Goal: Task Accomplishment & Management: Complete application form

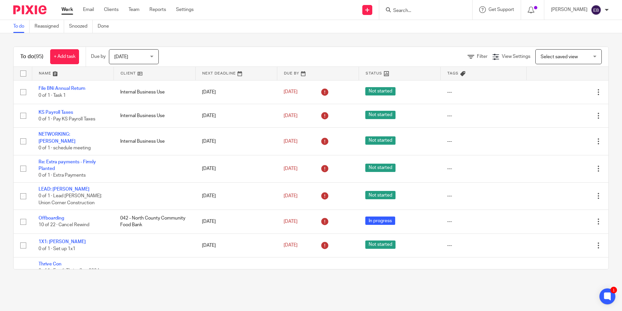
drag, startPoint x: 412, startPoint y: 10, endPoint x: 409, endPoint y: 13, distance: 4.2
click at [413, 10] on input "Search" at bounding box center [423, 11] width 60 height 6
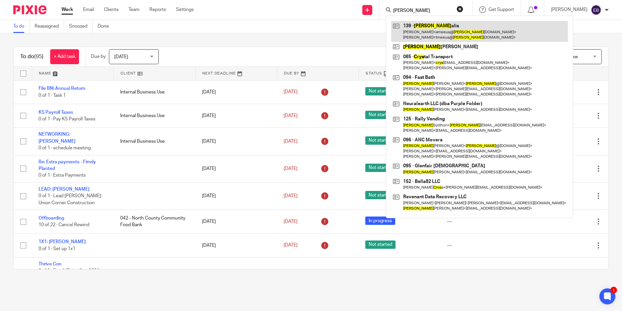
type input "cris"
click at [426, 36] on link at bounding box center [479, 31] width 177 height 21
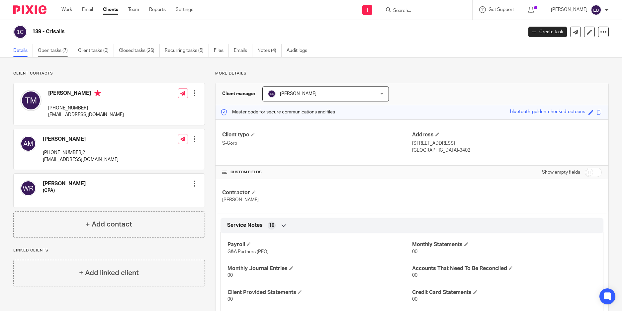
click at [56, 46] on link "Open tasks (7)" at bounding box center [55, 50] width 35 height 13
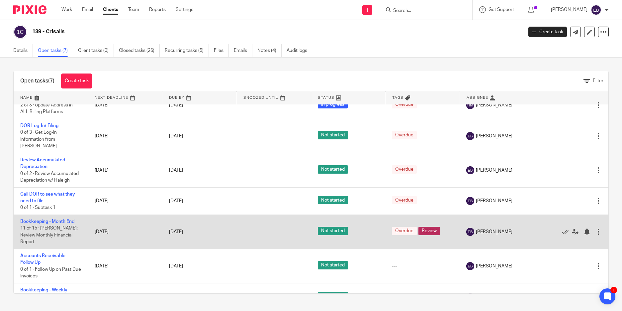
scroll to position [15, 0]
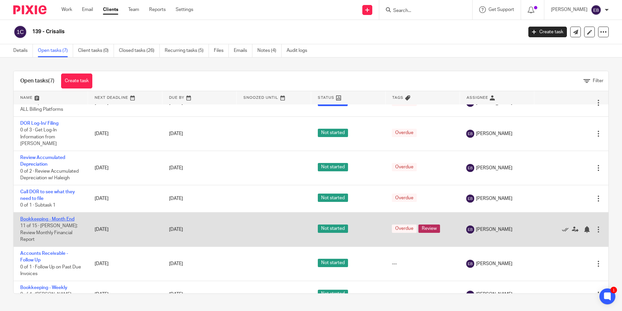
click at [66, 217] on link "Bookkeeping - Month End" at bounding box center [47, 219] width 54 height 5
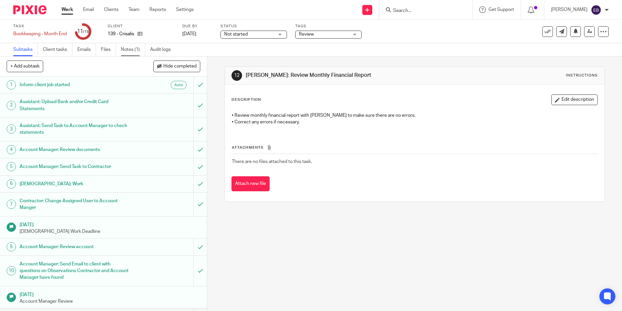
click at [131, 52] on link "Notes (1)" at bounding box center [133, 49] width 24 height 13
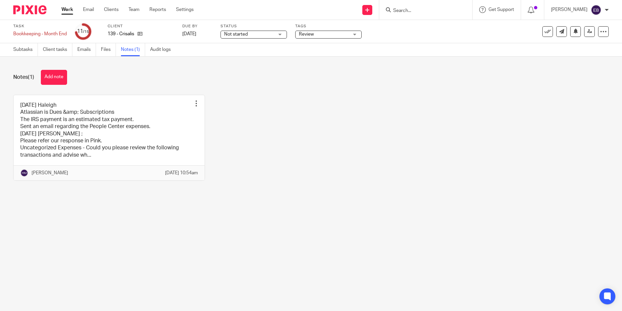
click at [113, 131] on link at bounding box center [109, 137] width 191 height 85
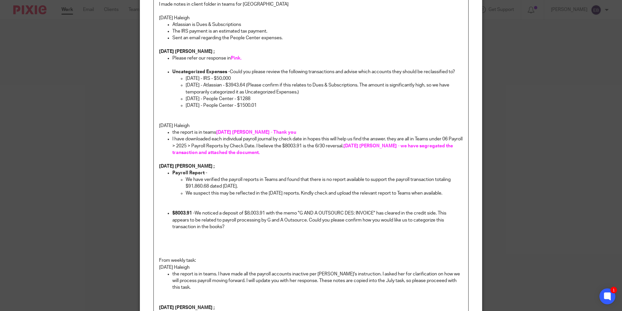
scroll to position [204, 0]
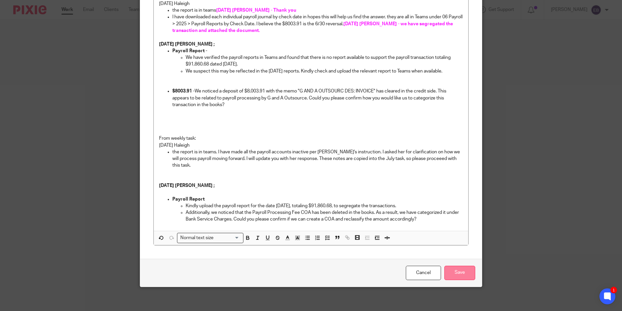
click at [463, 268] on input "Save" at bounding box center [460, 272] width 31 height 14
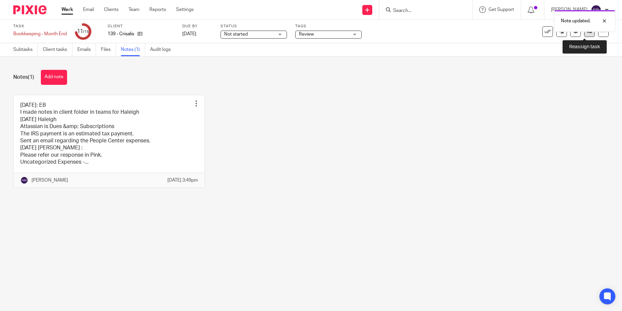
click at [586, 34] on link at bounding box center [589, 31] width 11 height 11
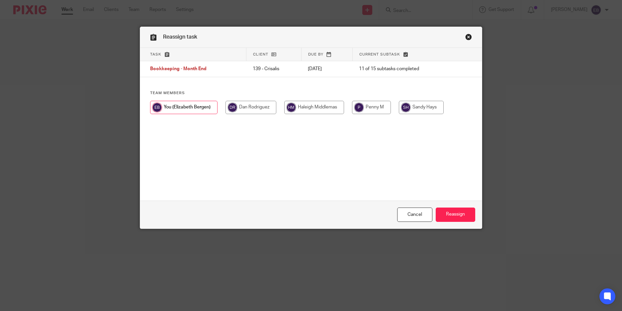
click at [324, 107] on input "radio" at bounding box center [314, 107] width 60 height 13
radio input "true"
click at [453, 210] on input "Reassign" at bounding box center [456, 214] width 40 height 14
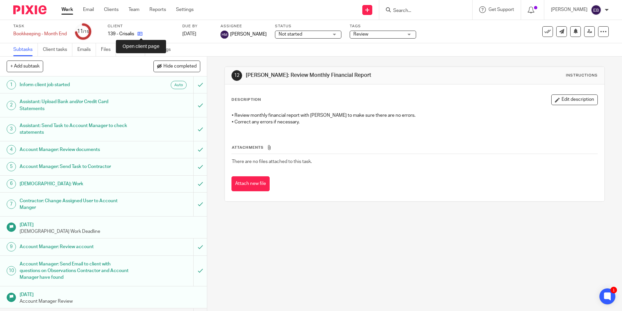
click at [143, 35] on icon at bounding box center [140, 33] width 5 height 5
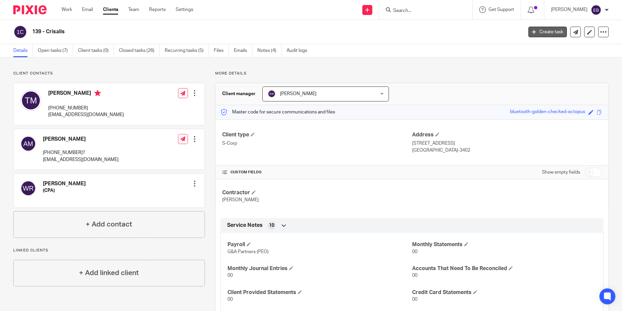
click at [544, 34] on link "Create task" at bounding box center [548, 32] width 39 height 11
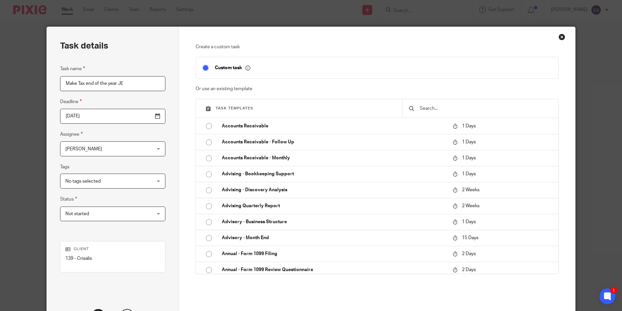
type input "Make Tax end of the year JE"
click at [117, 148] on span "[PERSON_NAME]" at bounding box center [105, 149] width 80 height 14
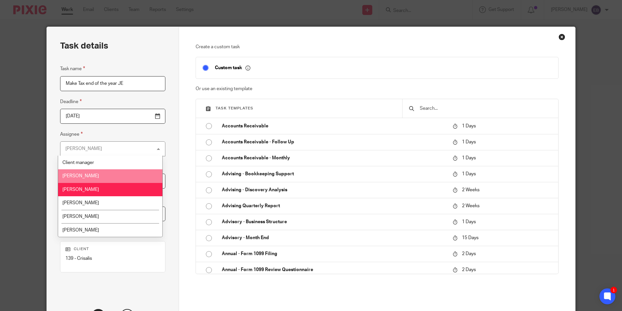
click at [97, 170] on li "Dan Rodriguez" at bounding box center [110, 176] width 105 height 14
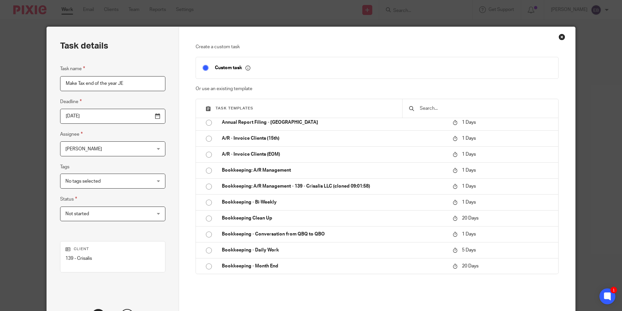
scroll to position [59, 0]
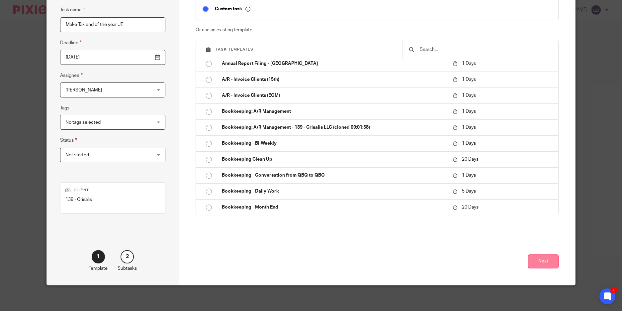
click at [546, 259] on button "Next" at bounding box center [543, 261] width 31 height 14
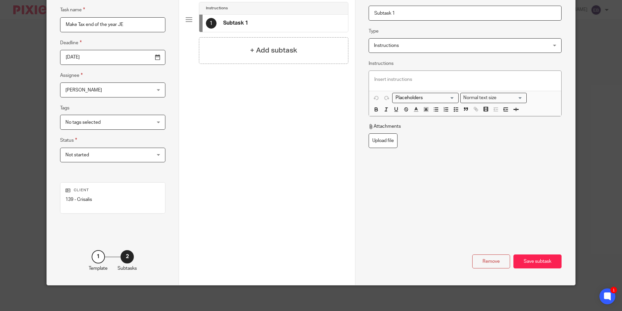
click at [91, 91] on span "Dan Rodriguez" at bounding box center [83, 90] width 37 height 5
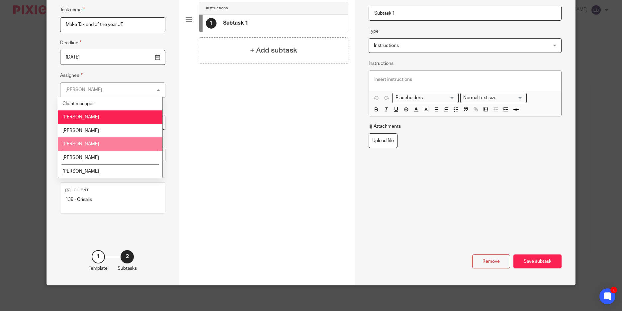
drag, startPoint x: 98, startPoint y: 142, endPoint x: 127, endPoint y: 130, distance: 30.9
click at [98, 142] on li "[PERSON_NAME]" at bounding box center [110, 144] width 105 height 14
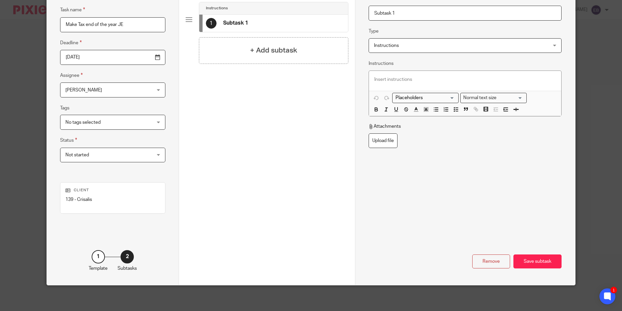
drag, startPoint x: 403, startPoint y: 15, endPoint x: 354, endPoint y: 10, distance: 48.7
click at [355, 10] on div "Name Subtask 1 Type Instructions Instructions Instructions Send automated email…" at bounding box center [465, 126] width 220 height 317
type input "G"
type input "HM: Get tax returns from Wayne"
click at [288, 48] on h4 "+ Add subtask" at bounding box center [273, 50] width 47 height 10
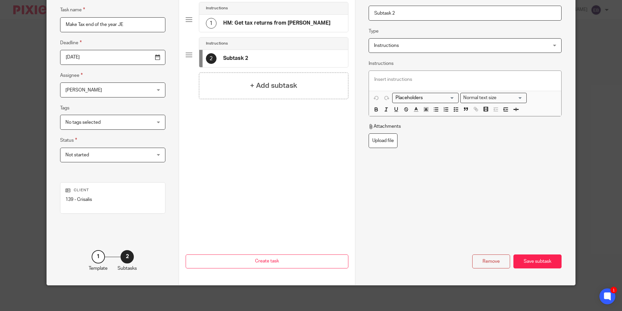
drag, startPoint x: 377, startPoint y: 8, endPoint x: 361, endPoint y: 8, distance: 15.9
click at [361, 8] on div "Name HM: Get tax returns from Wayne Type Instructions Instructions Instructions…" at bounding box center [465, 126] width 220 height 317
type input "DR: Make JE to match tax return"
click at [289, 78] on div "+ Add subtask" at bounding box center [274, 85] width 150 height 27
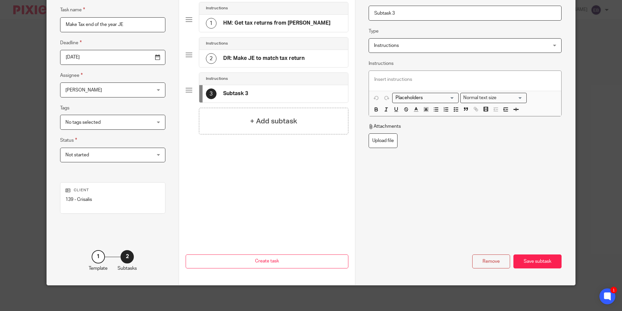
drag, startPoint x: 406, startPoint y: 13, endPoint x: 344, endPoint y: 10, distance: 61.5
click at [344, 10] on div "Task details Task name Make Tax end of the year JE Deadline 2025-08-22 Assignee…" at bounding box center [311, 126] width 528 height 317
click at [312, 61] on div "2 DR: Make JE to match tax return" at bounding box center [273, 58] width 149 height 17
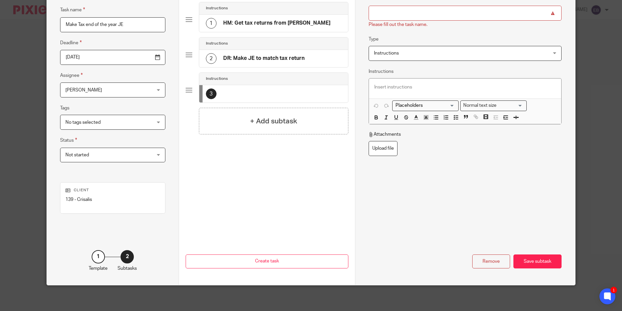
click at [486, 251] on div "Remove Save subtask" at bounding box center [465, 240] width 193 height 56
drag, startPoint x: 488, startPoint y: 260, endPoint x: 365, endPoint y: 208, distance: 133.8
click at [487, 260] on div "Remove" at bounding box center [491, 261] width 38 height 14
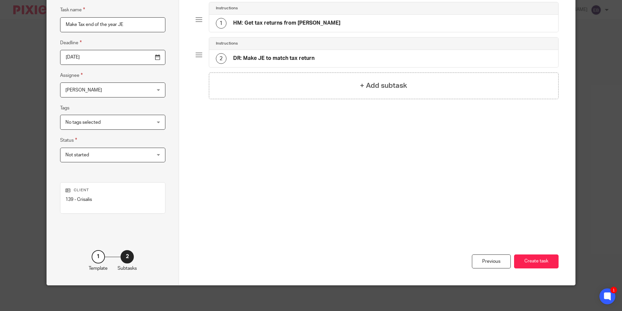
click at [302, 49] on div "Instructions" at bounding box center [383, 44] width 349 height 12
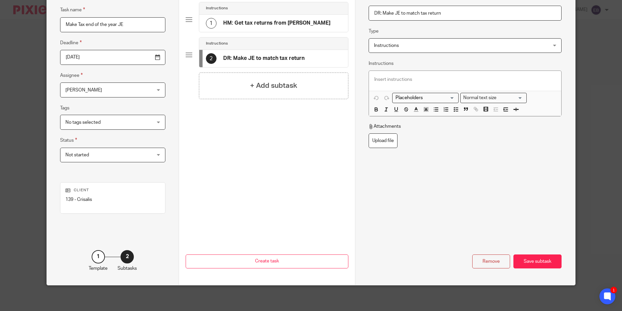
click at [446, 15] on input "DR: Make JE to match tax return" at bounding box center [465, 13] width 193 height 15
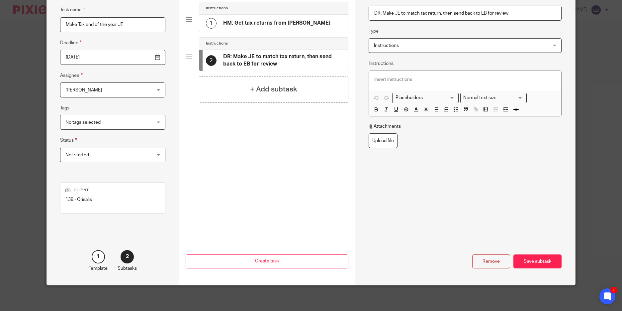
type input "DR: Make JE to match tax return, then send back to EB for review"
click at [111, 152] on span "Not started" at bounding box center [105, 155] width 80 height 14
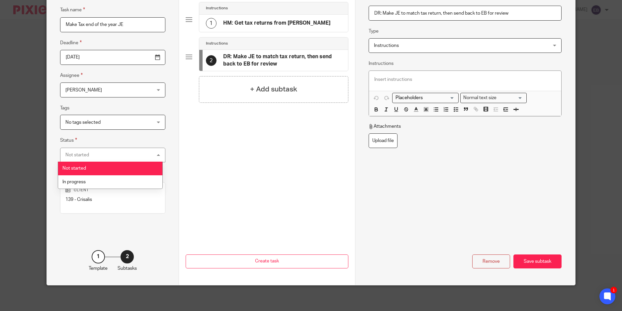
drag, startPoint x: 112, startPoint y: 166, endPoint x: 115, endPoint y: 154, distance: 12.7
click at [113, 164] on li "Not started" at bounding box center [110, 168] width 105 height 14
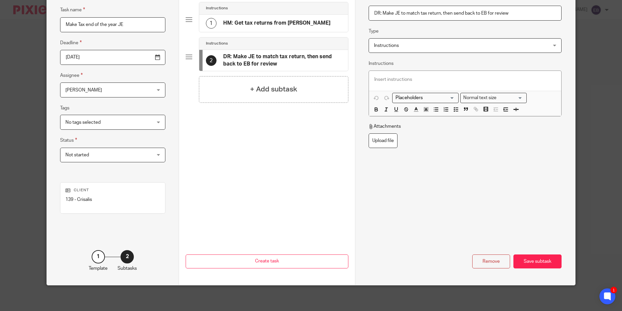
click at [108, 121] on span "No tags selected" at bounding box center [105, 122] width 80 height 14
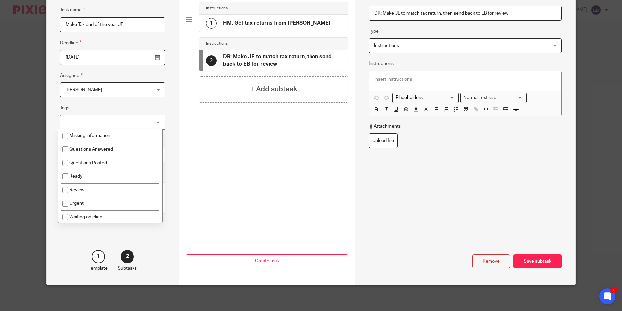
click at [109, 119] on div "No tags selected" at bounding box center [112, 122] width 105 height 15
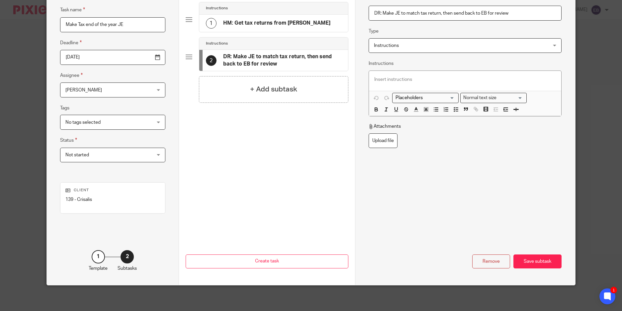
click at [113, 58] on input "2025-08-22" at bounding box center [112, 57] width 105 height 15
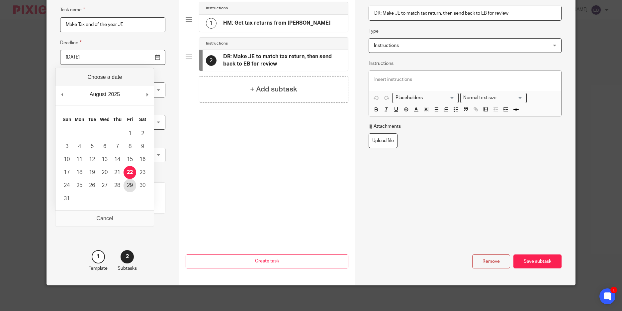
type input "2025-08-29"
drag, startPoint x: 132, startPoint y: 185, endPoint x: 137, endPoint y: 186, distance: 4.8
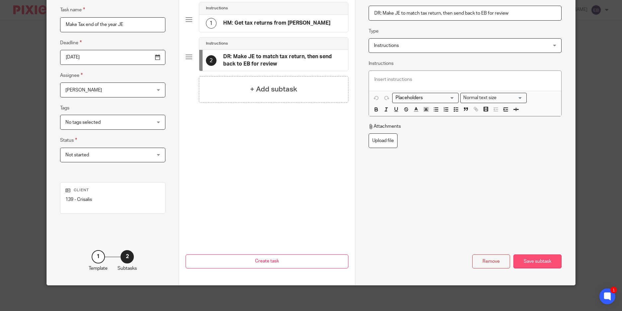
click at [535, 259] on div "Save subtask" at bounding box center [538, 261] width 48 height 14
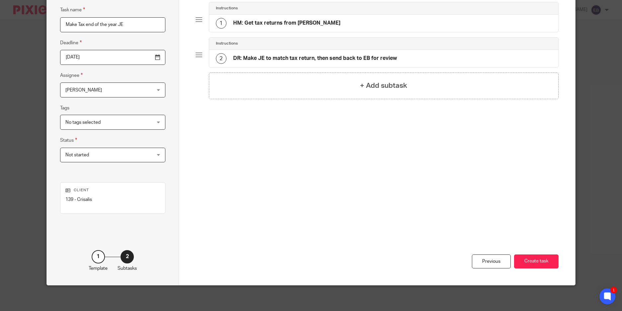
scroll to position [0, 0]
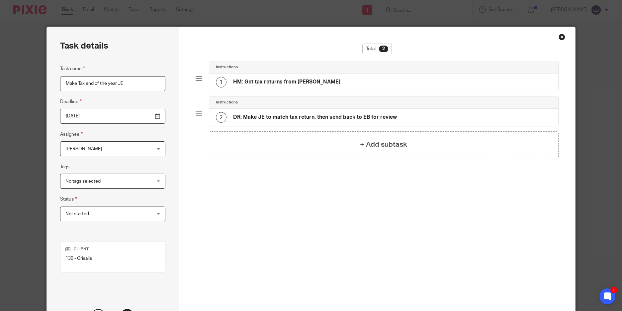
click at [350, 78] on div "1 HM: Get tax returns from Wayne" at bounding box center [383, 81] width 349 height 17
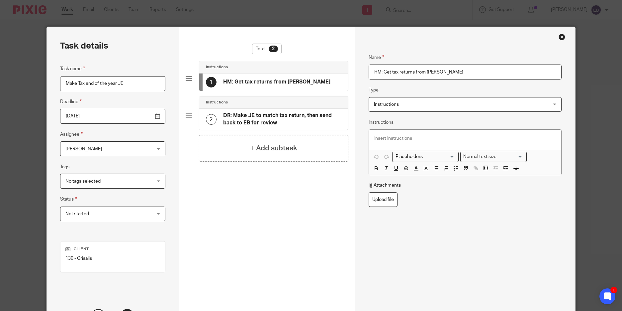
click at [389, 104] on span "Instructions" at bounding box center [386, 104] width 25 height 5
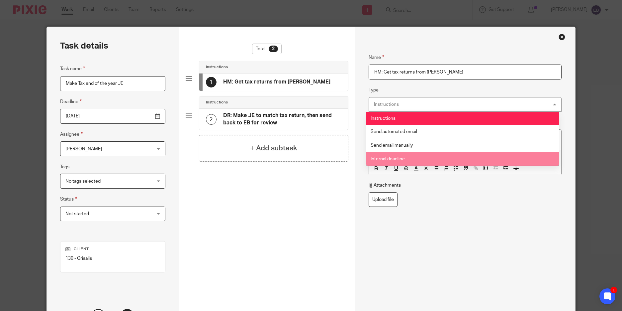
click at [398, 158] on span "Internal deadline" at bounding box center [388, 158] width 34 height 5
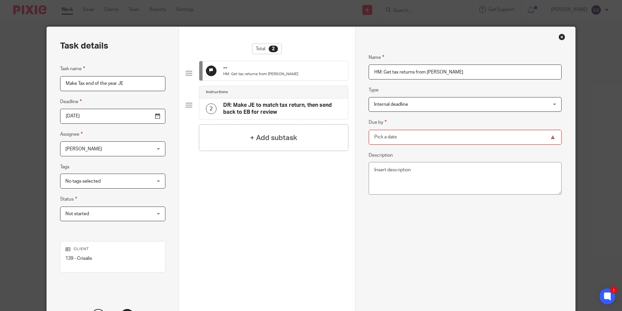
click at [400, 137] on input "Due by" at bounding box center [465, 137] width 193 height 15
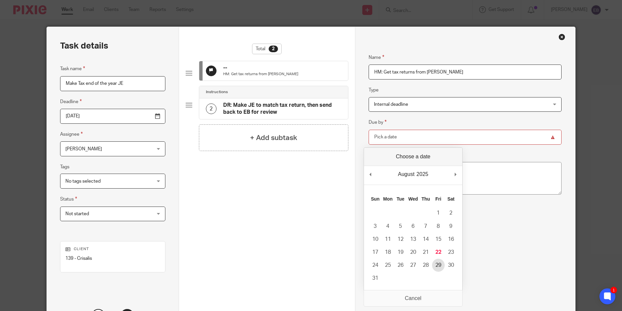
type input "2025-08-29"
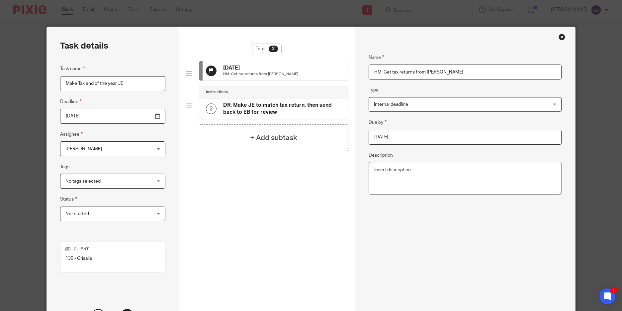
click at [303, 115] on h4 "DR: Make JE to match tax return, then send back to EB for review" at bounding box center [282, 109] width 118 height 14
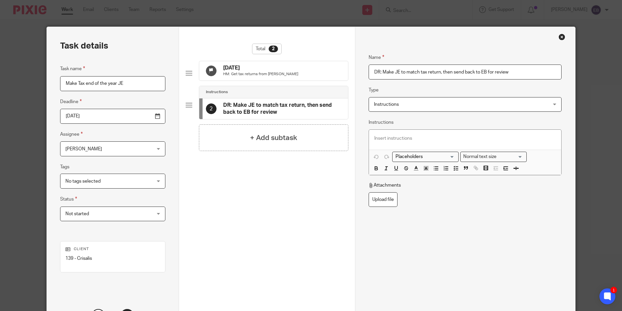
click at [401, 107] on span "Instructions" at bounding box center [449, 104] width 150 height 14
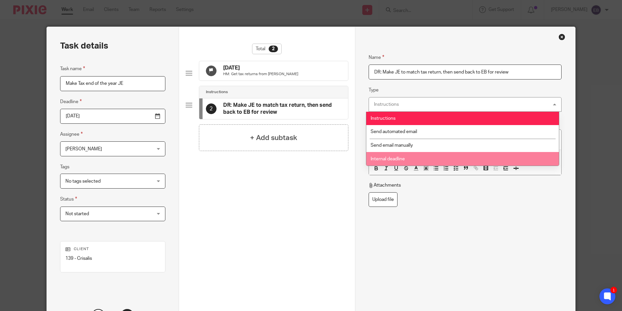
click at [407, 158] on li "Internal deadline" at bounding box center [462, 159] width 193 height 14
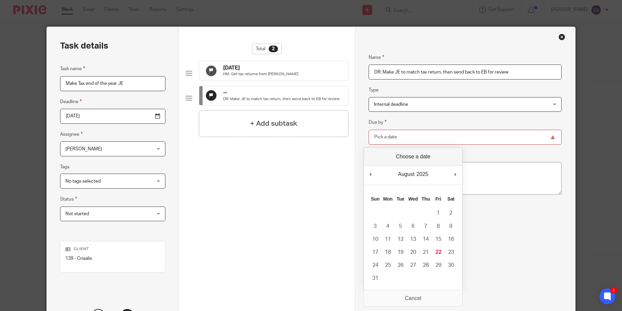
click at [422, 138] on input "Due by" at bounding box center [465, 137] width 193 height 15
type input "2025-09-05"
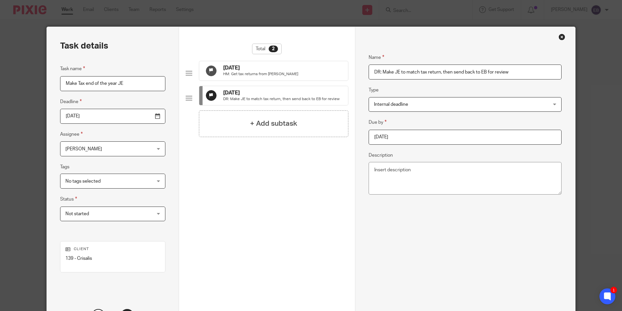
click at [453, 238] on div "Name DR: Make JE to match tax return, then send back to EB for review Type Inte…" at bounding box center [465, 154] width 193 height 221
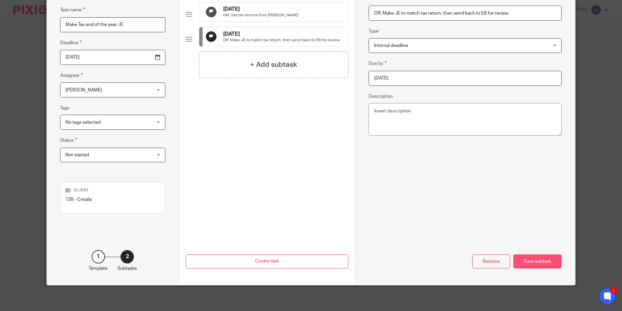
click at [540, 261] on div "Save subtask" at bounding box center [538, 261] width 48 height 14
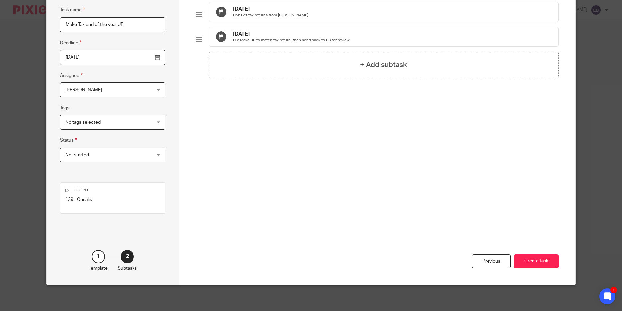
drag, startPoint x: 543, startPoint y: 258, endPoint x: 497, endPoint y: 236, distance: 51.0
click at [540, 255] on button "Create task" at bounding box center [536, 261] width 45 height 14
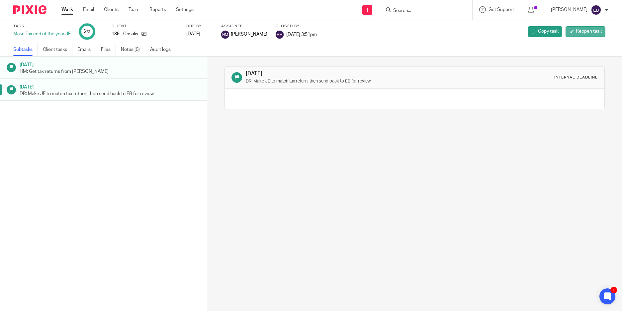
click at [580, 34] on span "Reopen task" at bounding box center [589, 31] width 26 height 7
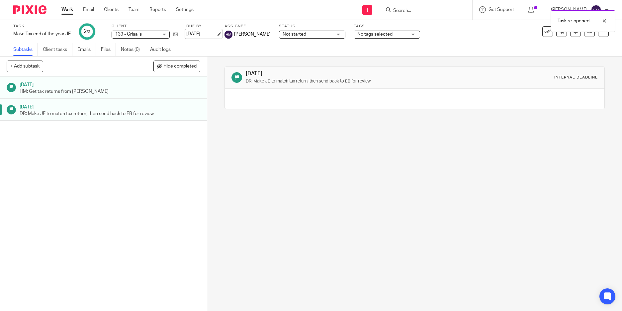
click at [207, 35] on link "[DATE]" at bounding box center [201, 34] width 30 height 7
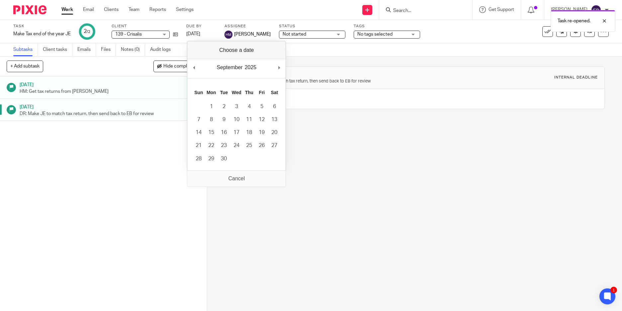
drag, startPoint x: 264, startPoint y: 109, endPoint x: 266, endPoint y: 114, distance: 6.2
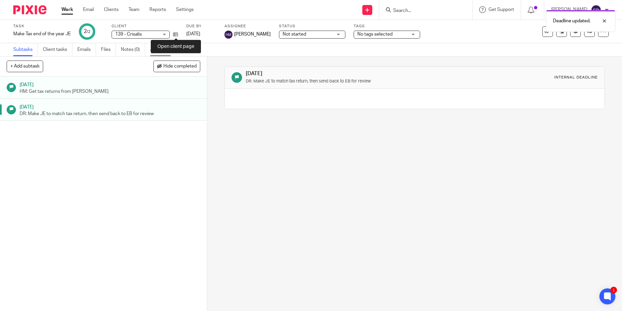
drag, startPoint x: 175, startPoint y: 34, endPoint x: 174, endPoint y: 56, distance: 22.3
click at [175, 34] on icon at bounding box center [175, 34] width 5 height 5
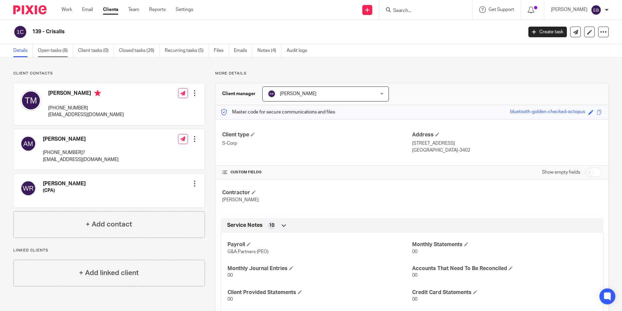
click at [56, 52] on link "Open tasks (8)" at bounding box center [55, 50] width 35 height 13
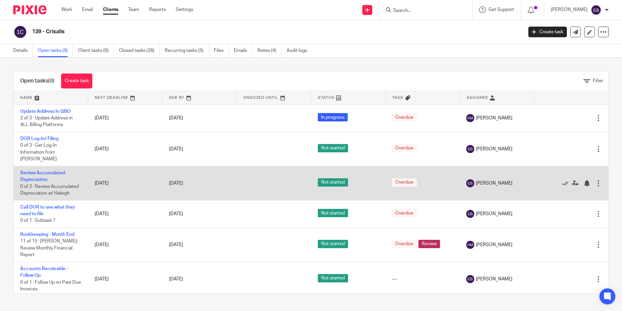
scroll to position [57, 0]
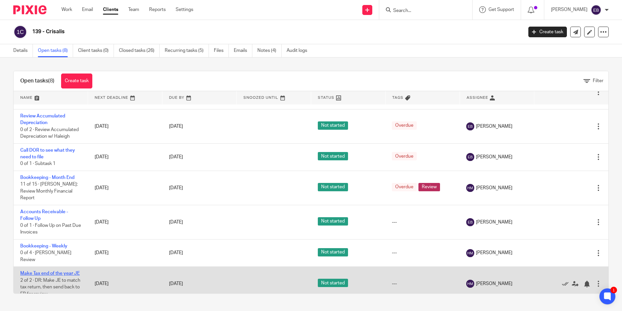
click at [52, 271] on link "Make Tax end of the year JE" at bounding box center [49, 273] width 59 height 5
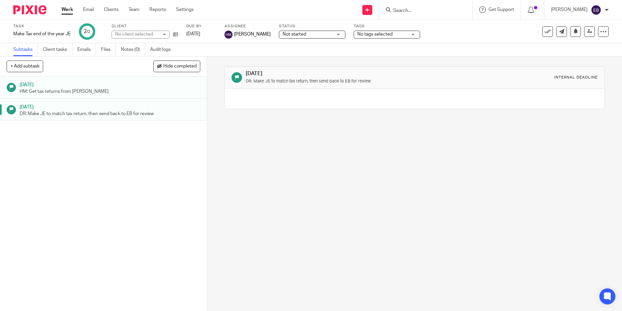
click at [157, 83] on h1 "[DATE]" at bounding box center [110, 84] width 181 height 8
click at [600, 33] on icon at bounding box center [603, 31] width 7 height 7
drag, startPoint x: 429, startPoint y: 73, endPoint x: 259, endPoint y: 72, distance: 169.8
click at [426, 73] on div "Aug 29, 2025 HM: Get tax returns from Wayne Internal deadline" at bounding box center [415, 77] width 366 height 15
click at [600, 33] on icon at bounding box center [603, 31] width 7 height 7
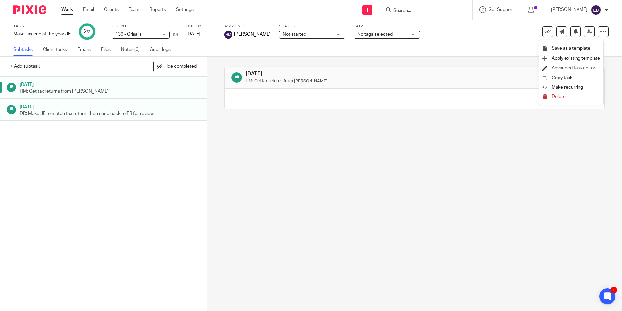
click at [580, 68] on link "Advanced task editor" at bounding box center [574, 67] width 44 height 5
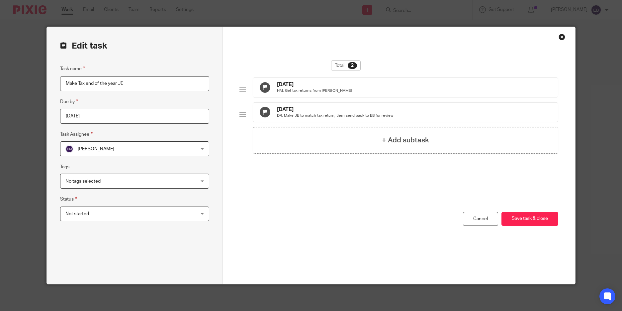
click at [312, 93] on p "HM: Get tax returns from [PERSON_NAME]" at bounding box center [314, 90] width 75 height 5
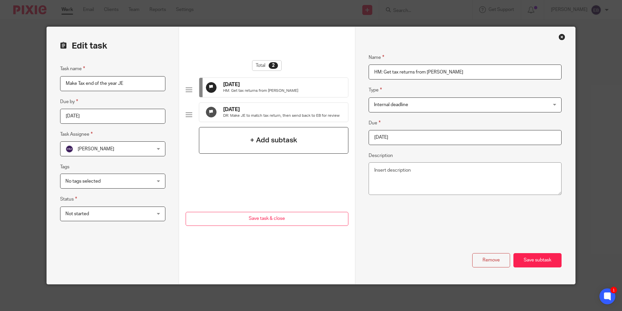
click at [264, 145] on h4 "+ Add subtask" at bounding box center [273, 140] width 47 height 10
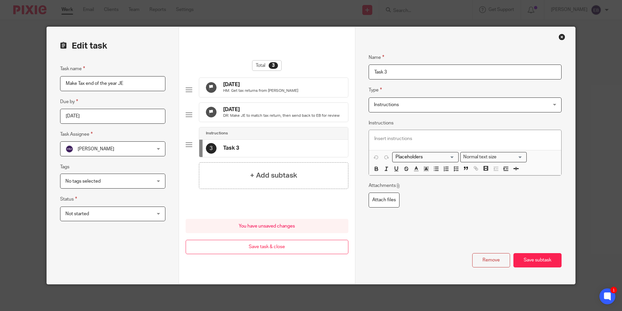
click at [270, 92] on p "HM: Get tax returns from [PERSON_NAME]" at bounding box center [260, 90] width 75 height 5
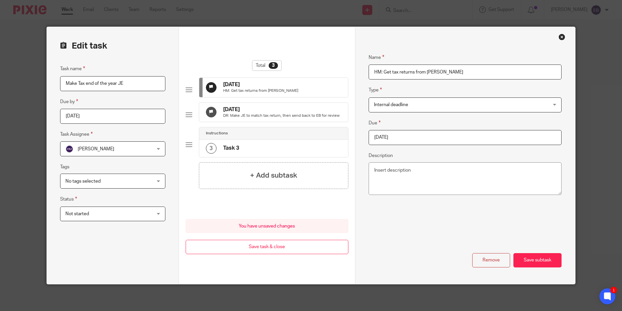
drag, startPoint x: 406, startPoint y: 71, endPoint x: 350, endPoint y: 69, distance: 56.2
click at [350, 68] on form "Edit task Task name Make Tax end of the year JE Due by 2025-09-05 Task Assignee…" at bounding box center [311, 155] width 528 height 257
drag, startPoint x: 285, startPoint y: 163, endPoint x: 304, endPoint y: 154, distance: 21.3
click at [285, 157] on div "3 Task 3" at bounding box center [273, 148] width 149 height 17
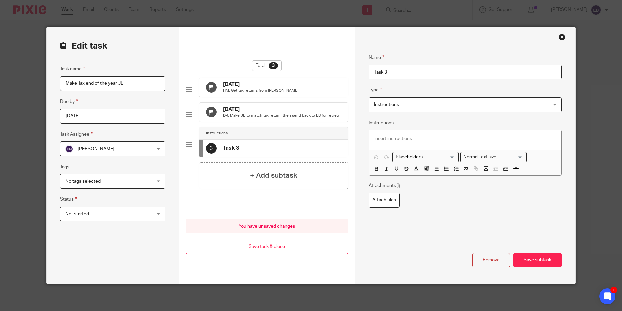
drag, startPoint x: 398, startPoint y: 73, endPoint x: 354, endPoint y: 72, distance: 44.5
click at [355, 72] on div "Name HM: Get tax returns from Wayne Type Internal deadline Internal deadline In…" at bounding box center [465, 155] width 220 height 257
paste input "HM: Get tax returns from Wayne"
type input "HM: Get tax returns from Wayne"
drag, startPoint x: 243, startPoint y: 159, endPoint x: 211, endPoint y: 165, distance: 32.5
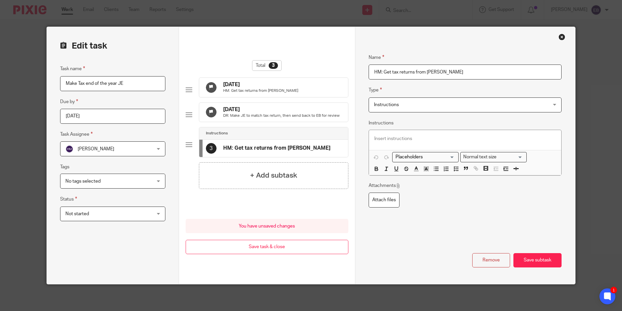
click at [211, 157] on div "3 HM: Get tax returns from Wayne" at bounding box center [273, 148] width 149 height 17
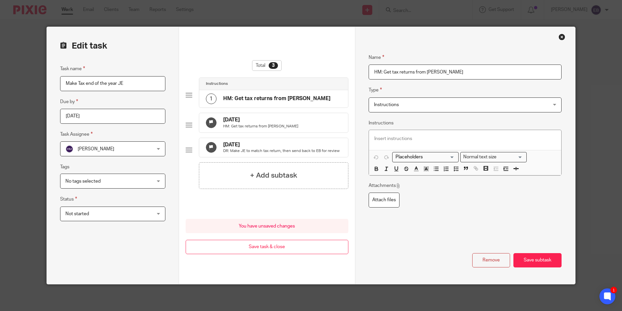
click at [258, 153] on p "DR: Make JE to match tax return, then send back to EB for review" at bounding box center [281, 150] width 117 height 5
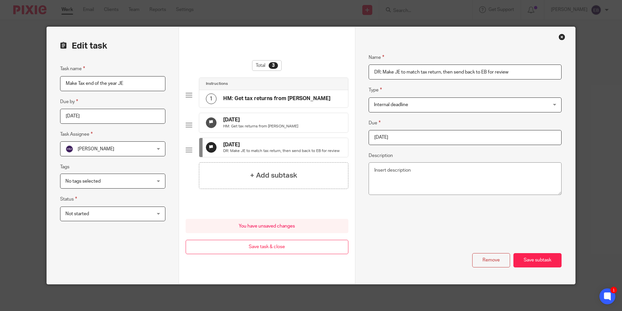
drag, startPoint x: 516, startPoint y: 74, endPoint x: 347, endPoint y: 66, distance: 169.6
click at [347, 66] on form "Edit task Task name Make Tax end of the year JE Due by 2025-09-05 Task Assignee…" at bounding box center [311, 155] width 528 height 257
click at [318, 189] on div "+ Add subtask" at bounding box center [274, 175] width 150 height 27
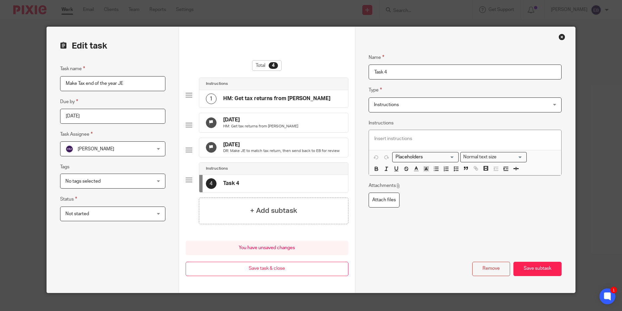
drag, startPoint x: 397, startPoint y: 71, endPoint x: 363, endPoint y: 70, distance: 33.6
click at [363, 70] on div "Name HM: Get tax returns from Wayne Type Internal deadline Internal deadline In…" at bounding box center [465, 159] width 220 height 265
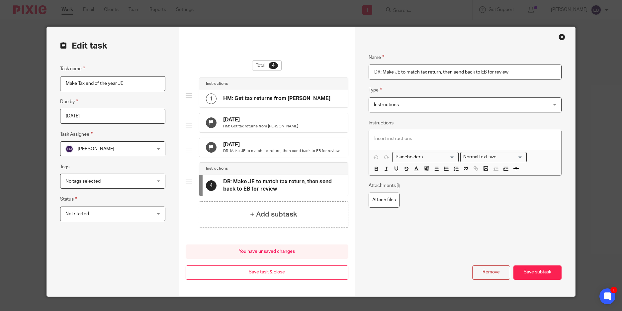
type input "DR: Make JE to match tax return, then send back to EB for review"
click at [183, 190] on div "Total 4 Instructions 1 HM: Get tax returns from Wayne Aug 29, 2025 HM: Get tax …" at bounding box center [267, 161] width 176 height 269
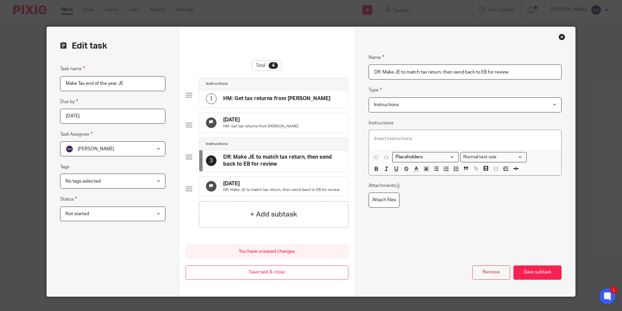
drag, startPoint x: 478, startPoint y: 247, endPoint x: 482, endPoint y: 246, distance: 4.2
click at [479, 247] on div "Name DR: Make JE to match tax return, then send back to EB for review Type Inst…" at bounding box center [465, 162] width 193 height 236
click at [537, 279] on button "Save subtask" at bounding box center [538, 272] width 48 height 14
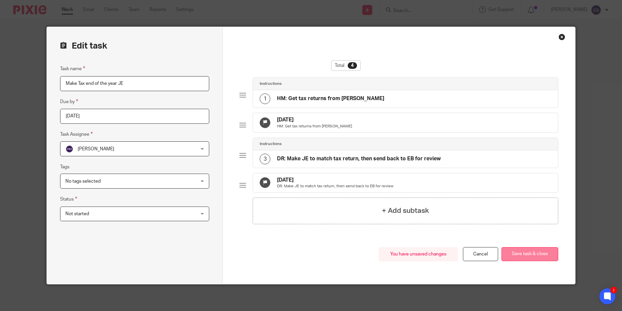
drag, startPoint x: 529, startPoint y: 261, endPoint x: 522, endPoint y: 260, distance: 7.5
click at [528, 261] on button "Save task & close" at bounding box center [530, 254] width 57 height 14
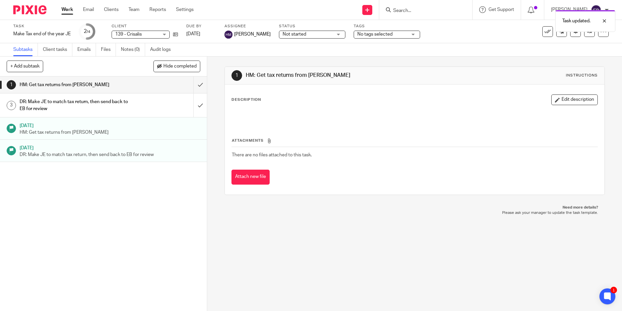
click at [168, 124] on h1 "[DATE]" at bounding box center [110, 125] width 181 height 8
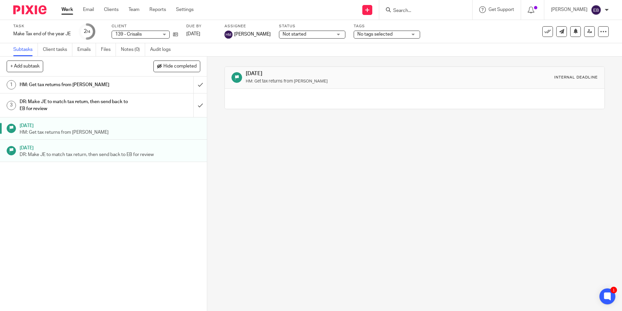
click at [290, 162] on div "[DATE] HM: Get tax returns from [PERSON_NAME] Internal deadline" at bounding box center [414, 183] width 415 height 254
click at [177, 35] on icon at bounding box center [175, 34] width 5 height 5
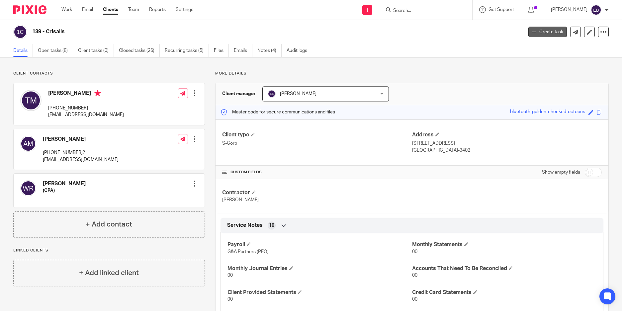
click at [543, 36] on link "Create task" at bounding box center [548, 32] width 39 height 11
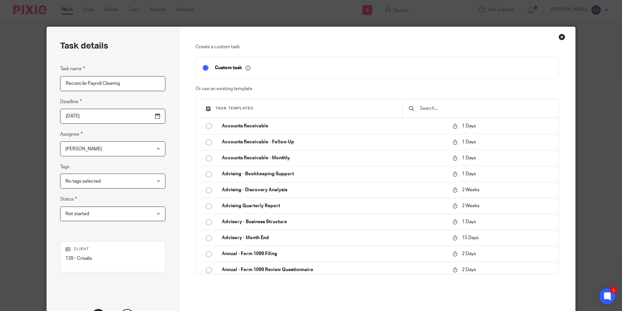
click at [121, 86] on input "Reconcile Payroll Clearing" at bounding box center [112, 83] width 105 height 15
drag, startPoint x: 123, startPoint y: 83, endPoint x: 115, endPoint y: 88, distance: 9.4
click at [86, 83] on input "Reconcile Payroll Clearing" at bounding box center [112, 83] width 105 height 15
paste input "Unearned Rev account"
type input "Reconcile Unearned Rev account"
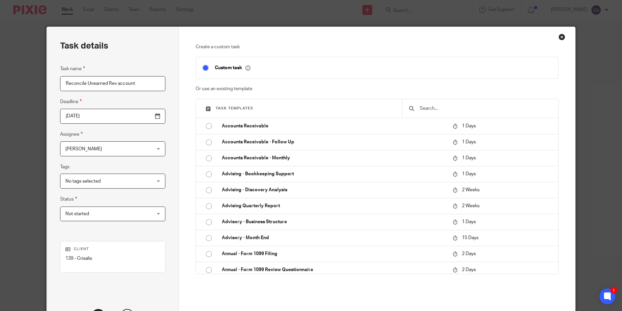
drag, startPoint x: 120, startPoint y: 147, endPoint x: 122, endPoint y: 152, distance: 6.3
click at [120, 147] on span "[PERSON_NAME]" at bounding box center [105, 149] width 80 height 14
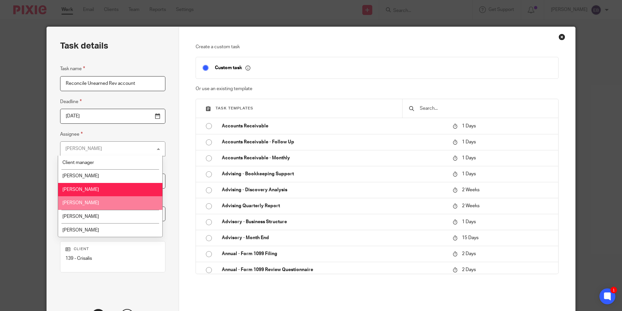
drag, startPoint x: 104, startPoint y: 203, endPoint x: 116, endPoint y: 208, distance: 13.0
click at [104, 203] on li "[PERSON_NAME]" at bounding box center [110, 203] width 105 height 14
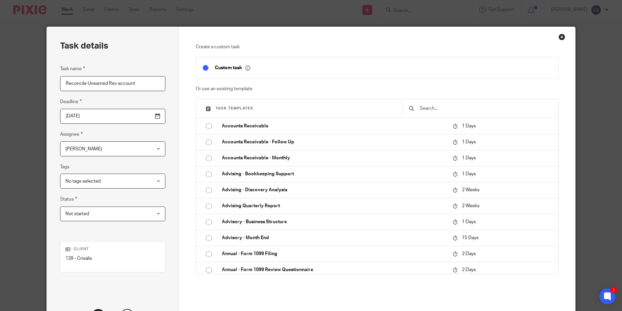
click at [131, 175] on span "No tags selected" at bounding box center [105, 181] width 80 height 14
click at [131, 175] on div "No tags selected" at bounding box center [112, 180] width 105 height 15
click at [122, 212] on span "Not started" at bounding box center [105, 214] width 80 height 14
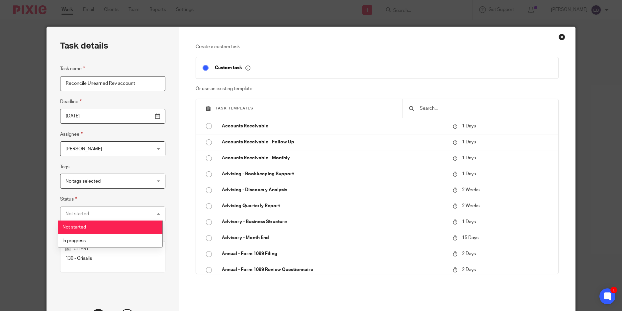
click at [118, 117] on input "2025-08-22" at bounding box center [112, 116] width 105 height 15
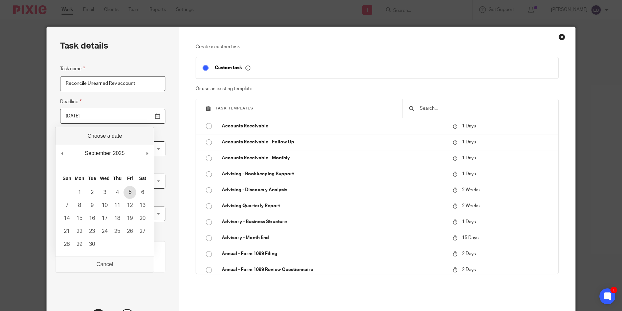
type input "2025-09-05"
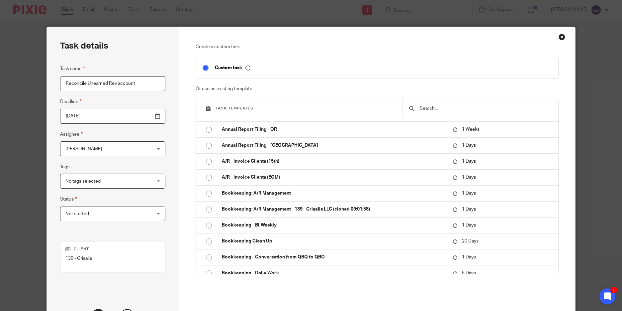
scroll to position [59, 0]
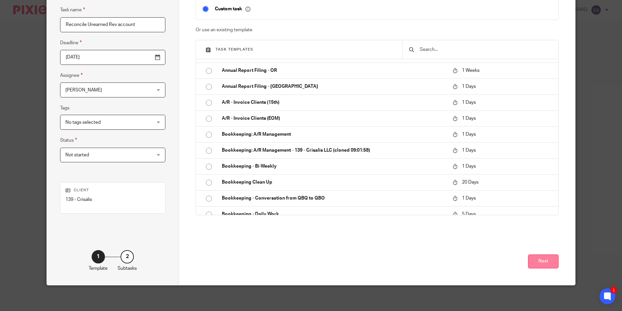
click at [539, 261] on button "Next" at bounding box center [543, 261] width 31 height 14
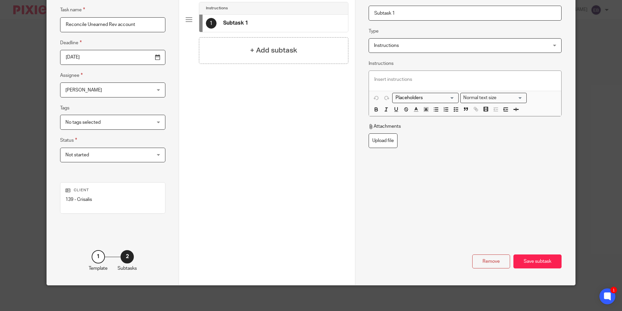
drag, startPoint x: 402, startPoint y: 12, endPoint x: 340, endPoint y: 5, distance: 62.2
click at [340, 5] on div "Task details Task name Reconcile Unearned Rev account Deadline 2025-09-05 Assig…" at bounding box center [311, 126] width 528 height 317
paste input "Unearned Rev account"
click at [372, 13] on input "Unearned Rev account" at bounding box center [465, 13] width 193 height 15
type input "Reconcile Unearned Rev account"
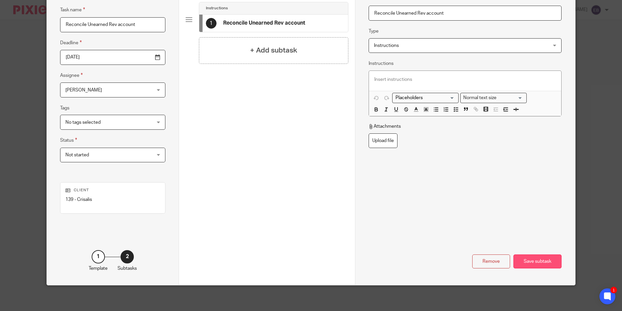
click at [542, 258] on div "Save subtask" at bounding box center [538, 261] width 48 height 14
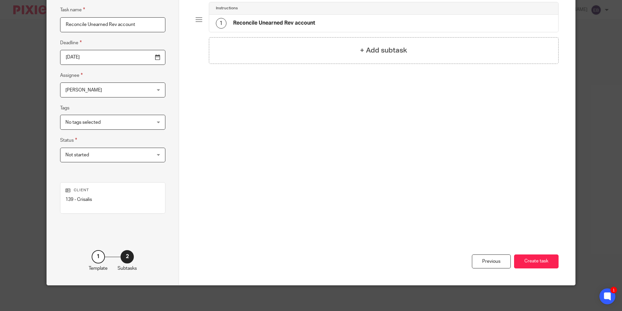
drag, startPoint x: 543, startPoint y: 259, endPoint x: 488, endPoint y: 242, distance: 56.8
click at [543, 259] on button "Create task" at bounding box center [536, 261] width 45 height 14
